Goal: Task Accomplishment & Management: Use online tool/utility

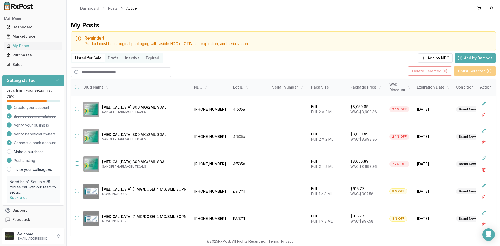
click at [18, 62] on link "Sales" at bounding box center [33, 64] width 58 height 9
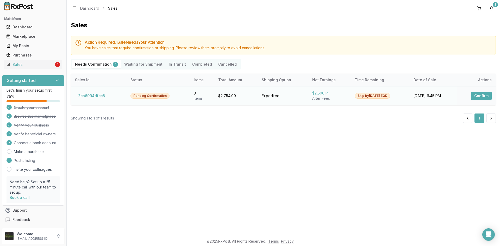
click at [482, 98] on button "Confirm" at bounding box center [481, 96] width 21 height 8
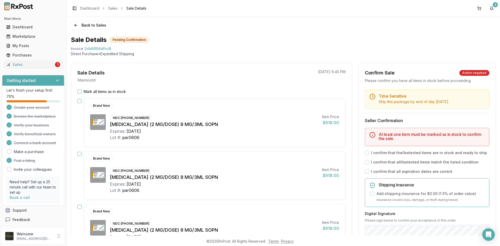
click at [78, 93] on button "Mark all items as in stock" at bounding box center [79, 92] width 4 height 4
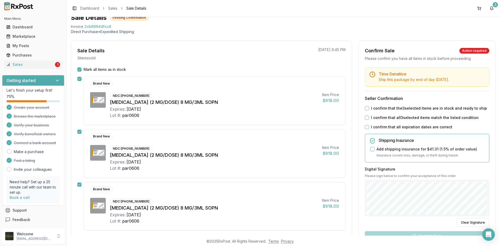
scroll to position [52, 0]
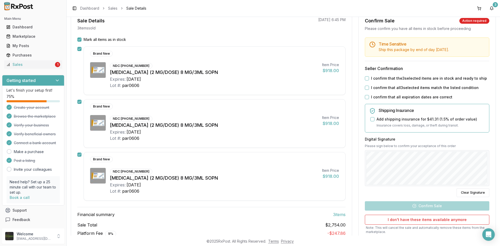
click at [365, 78] on button "I confirm that the 3 selected items are in stock and ready to ship" at bounding box center [367, 78] width 4 height 4
click at [365, 89] on button "I confirm that all 3 selected items match the listed condition" at bounding box center [367, 88] width 4 height 4
click at [365, 97] on button "I confirm that all expiration dates are correct" at bounding box center [367, 97] width 4 height 4
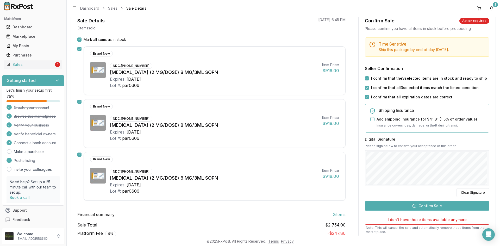
click at [426, 204] on button "Confirm Sale" at bounding box center [427, 205] width 124 height 9
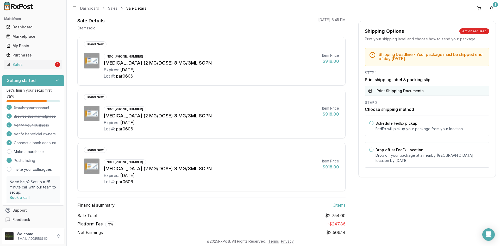
click at [407, 90] on button "Print Shipping Documents" at bounding box center [427, 91] width 124 height 10
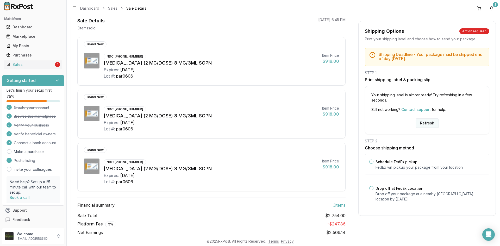
click at [417, 124] on button "Refresh" at bounding box center [426, 122] width 23 height 9
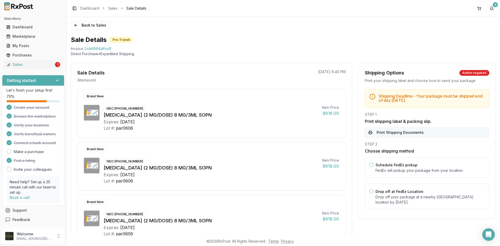
click at [378, 134] on button "Print Shipping Documents" at bounding box center [427, 133] width 124 height 10
